Goal: Task Accomplishment & Management: Use online tool/utility

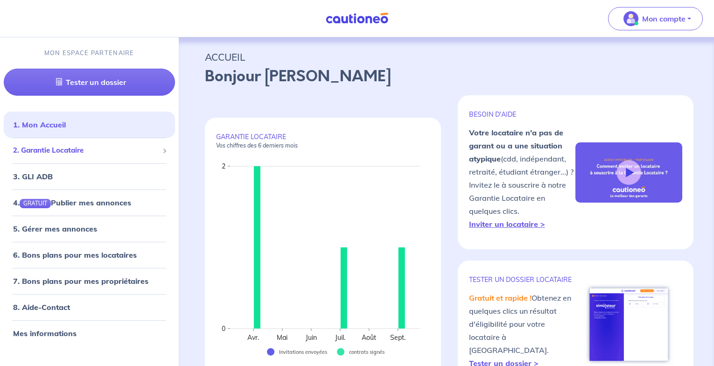
click at [64, 149] on span "2. Garantie Locataire" at bounding box center [86, 150] width 146 height 11
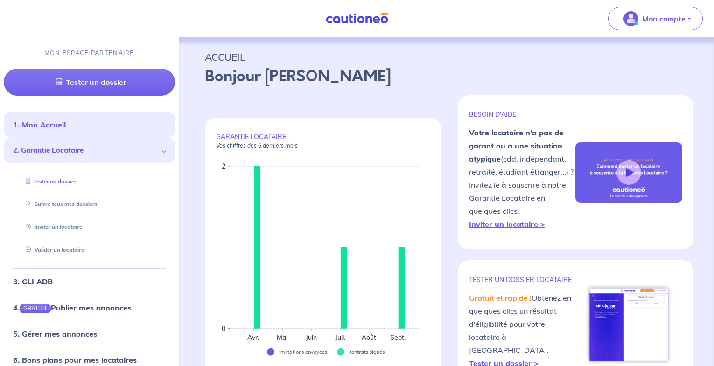
click at [51, 181] on link "Tester un dossier" at bounding box center [49, 181] width 54 height 7
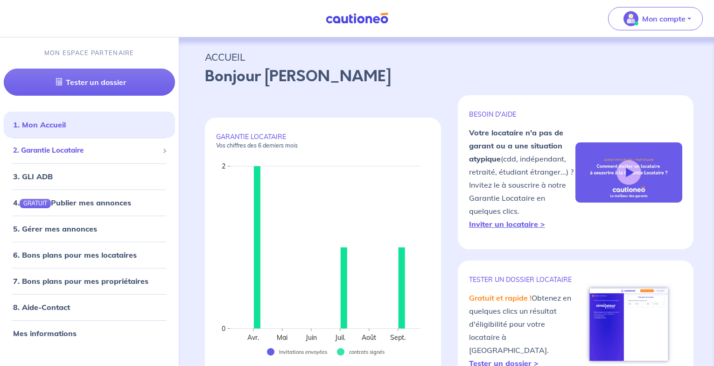
click at [58, 151] on span "2. Garantie Locataire" at bounding box center [86, 150] width 146 height 11
